Goal: Navigation & Orientation: Find specific page/section

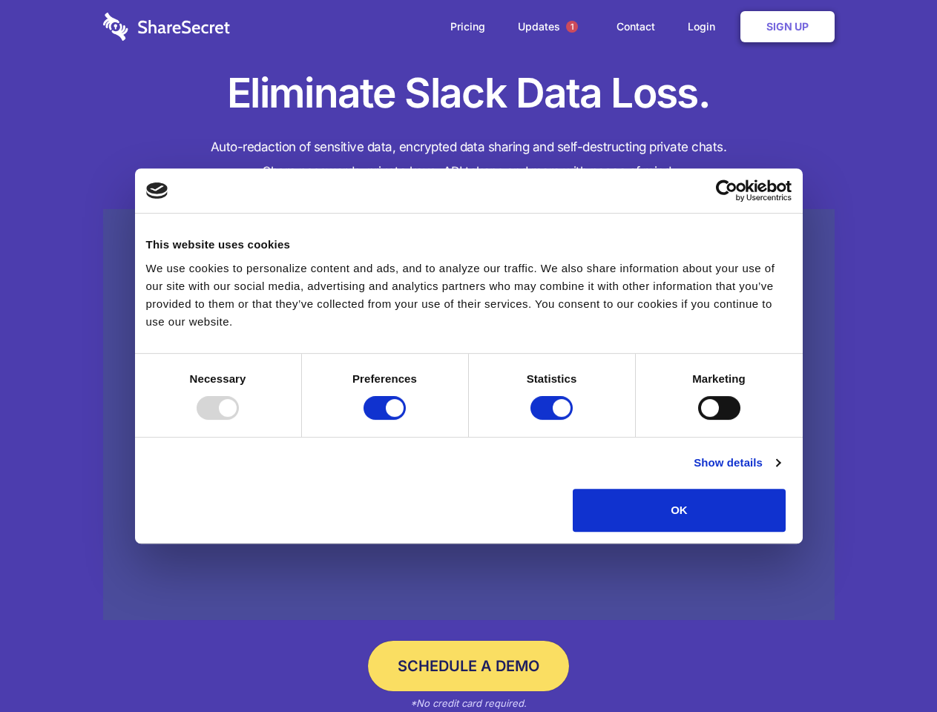
click at [239, 420] on div at bounding box center [218, 408] width 42 height 24
click at [406, 420] on input "Preferences" at bounding box center [385, 408] width 42 height 24
checkbox input "false"
click at [553, 420] on input "Statistics" at bounding box center [551, 408] width 42 height 24
checkbox input "false"
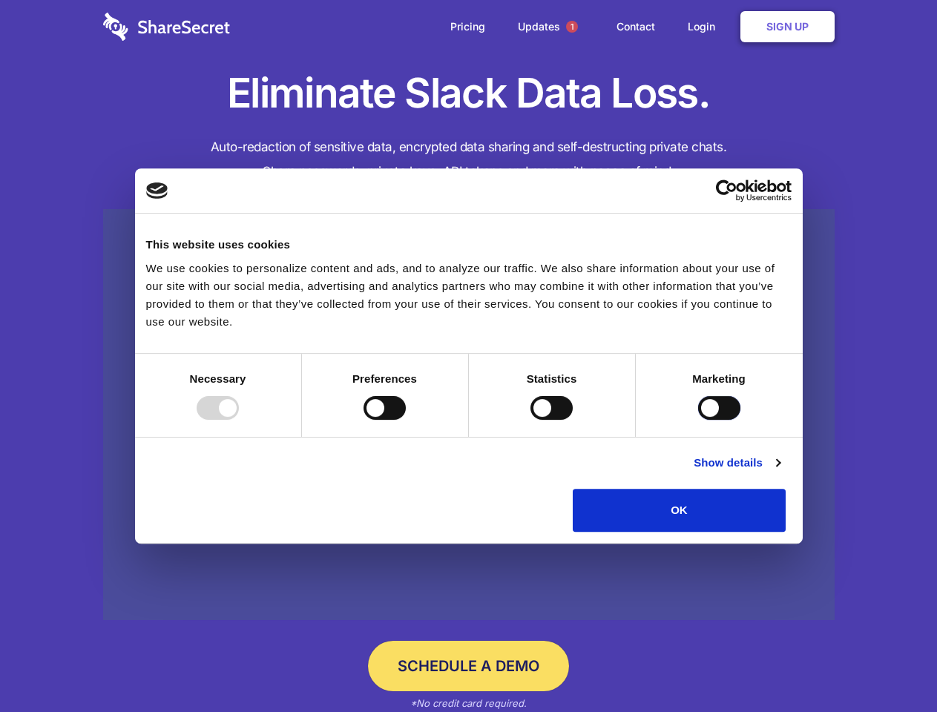
click at [698, 420] on input "Marketing" at bounding box center [719, 408] width 42 height 24
checkbox input "true"
click at [780, 472] on link "Show details" at bounding box center [737, 463] width 86 height 18
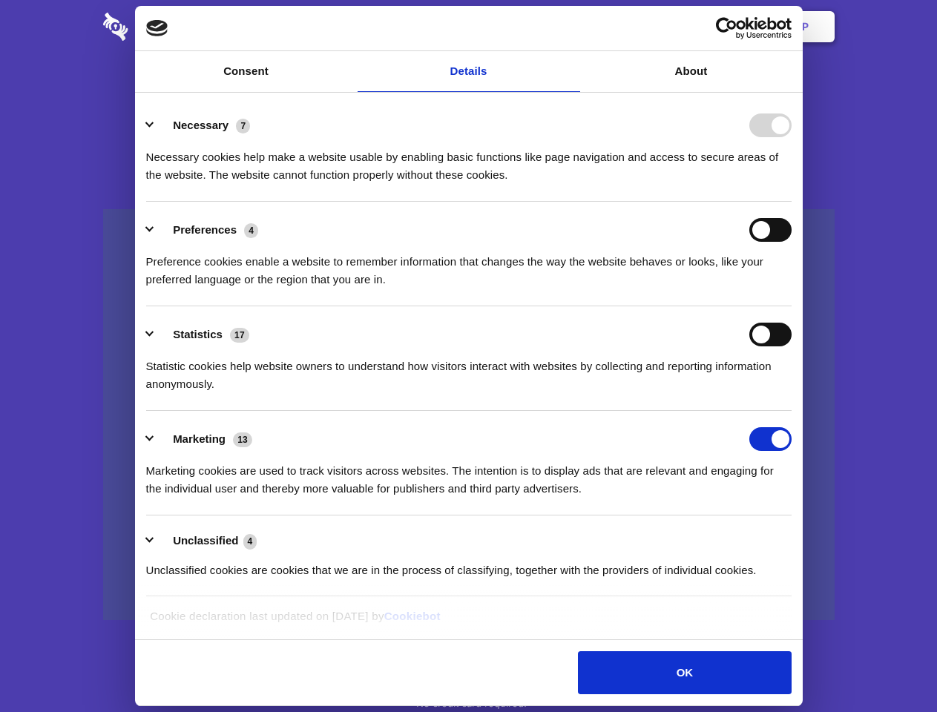
click at [792, 202] on li "Necessary 7 Necessary cookies help make a website usable by enabling basic func…" at bounding box center [468, 149] width 645 height 105
click at [571, 27] on span "1" at bounding box center [572, 27] width 12 height 12
